Goal: Task Accomplishment & Management: Manage account settings

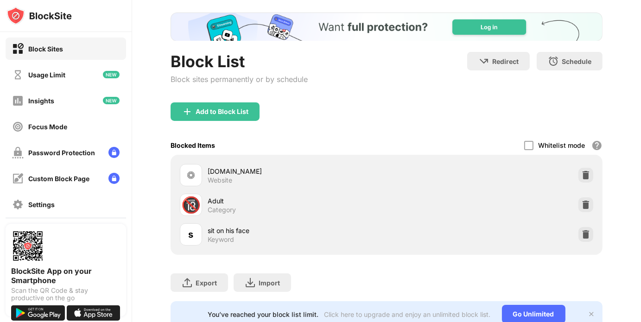
scroll to position [46, 0]
click at [220, 104] on div "Add to Block List" at bounding box center [215, 111] width 89 height 19
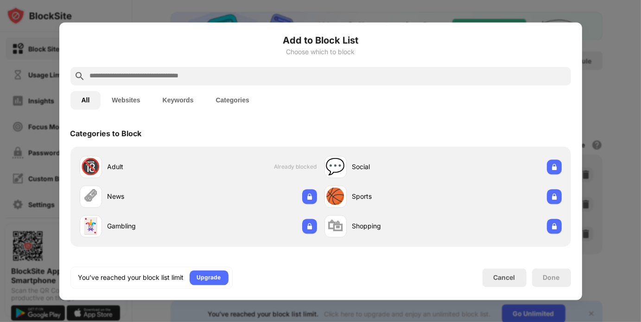
click at [498, 268] on div "You’ve reached your block list limit Upgrade Cancel Done" at bounding box center [320, 278] width 501 height 22
click at [499, 278] on div "Cancel" at bounding box center [505, 278] width 22 height 8
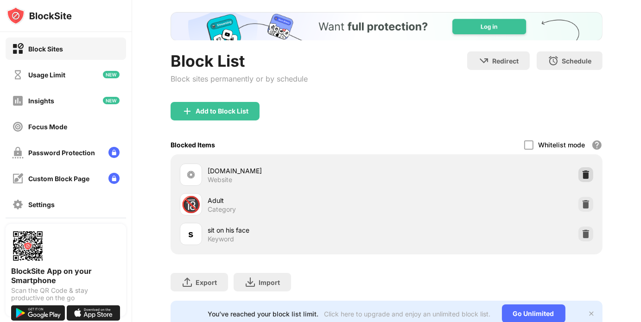
click at [581, 171] on img at bounding box center [585, 174] width 9 height 9
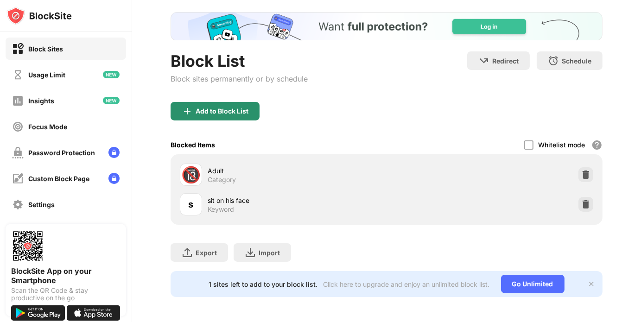
click at [232, 112] on div "Add to Block List" at bounding box center [222, 111] width 53 height 7
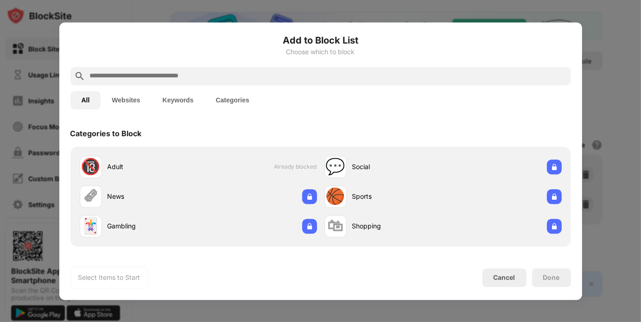
click at [208, 76] on input "text" at bounding box center [328, 75] width 478 height 11
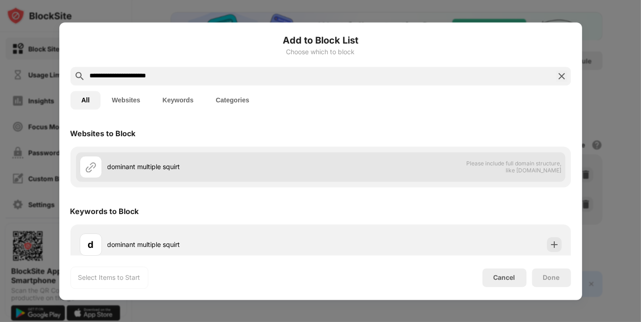
type input "**********"
click at [247, 157] on div "dominant multiple squirt" at bounding box center [200, 167] width 241 height 22
click at [265, 175] on div "dominant multiple squirt" at bounding box center [200, 167] width 241 height 22
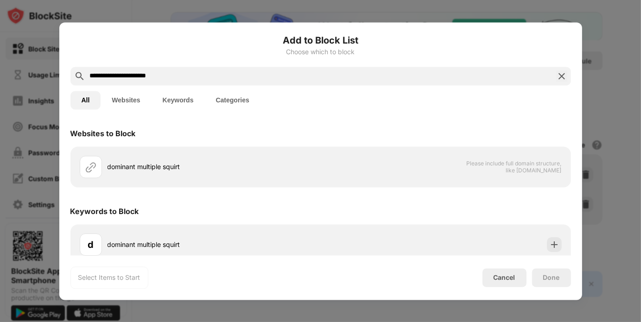
scroll to position [9, 0]
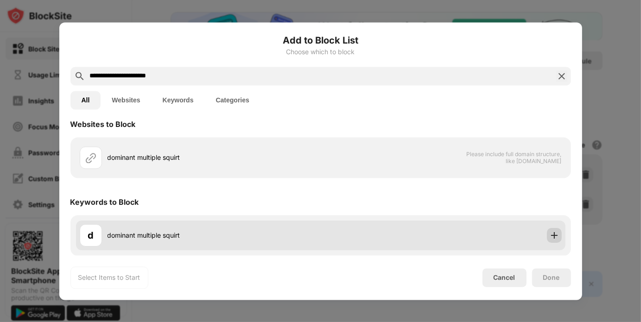
click at [550, 236] on img at bounding box center [554, 235] width 9 height 9
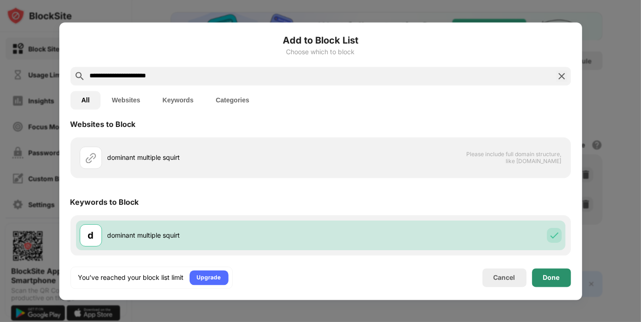
click at [553, 280] on div "Done" at bounding box center [551, 277] width 17 height 7
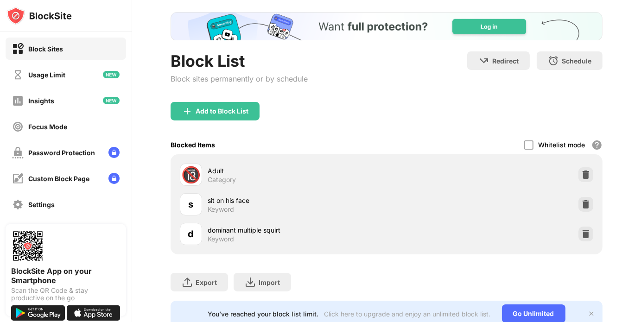
click at [232, 227] on div "dominant multiple squirt" at bounding box center [297, 230] width 179 height 10
click at [198, 239] on div "d" at bounding box center [191, 234] width 22 height 22
click at [581, 230] on img at bounding box center [585, 233] width 9 height 9
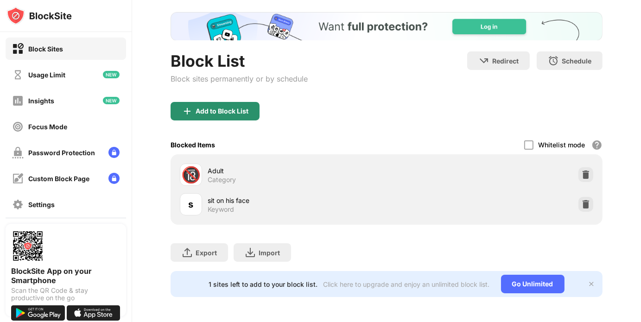
click at [235, 110] on div "Add to Block List" at bounding box center [222, 111] width 53 height 7
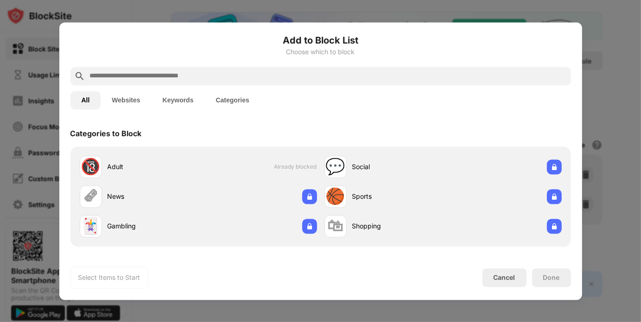
click at [216, 71] on input "text" at bounding box center [328, 75] width 478 height 11
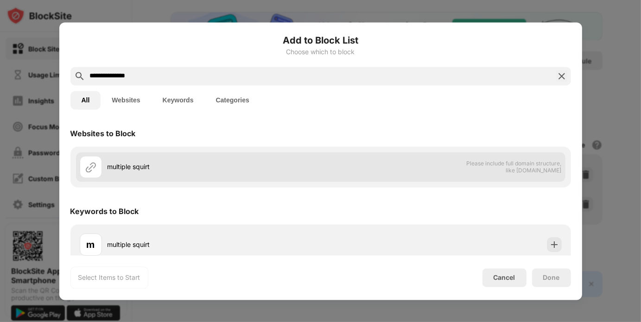
type input "**********"
click at [230, 171] on div "multiple squirt" at bounding box center [214, 167] width 213 height 10
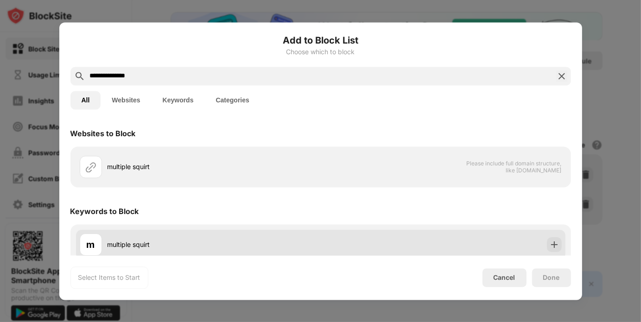
click at [210, 238] on div "m multiple squirt" at bounding box center [200, 245] width 241 height 22
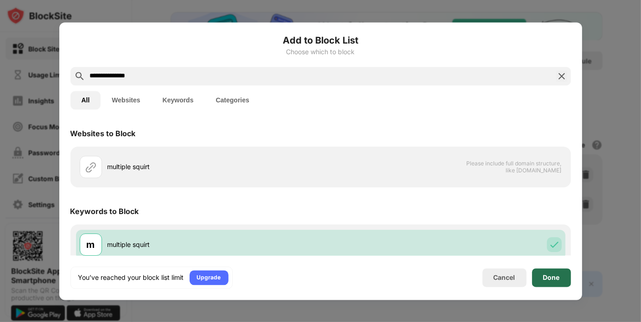
click at [553, 279] on div "Done" at bounding box center [551, 277] width 17 height 7
